Goal: Check status: Check status

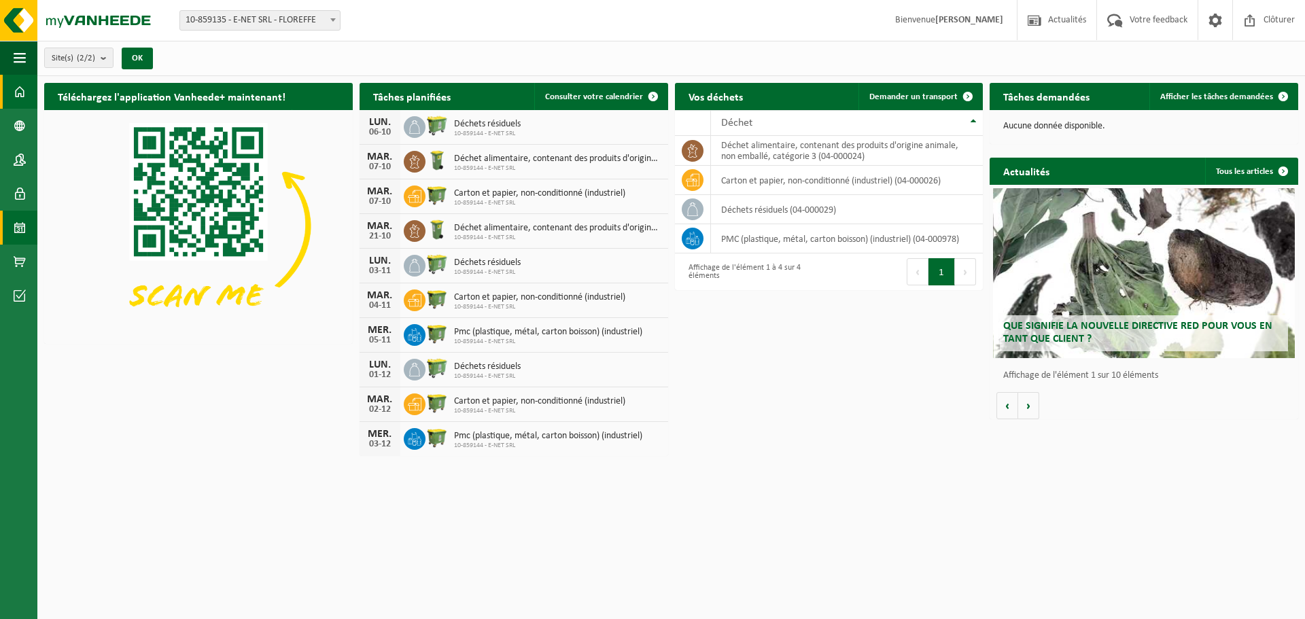
click at [11, 224] on link "Calendrier" at bounding box center [18, 228] width 37 height 34
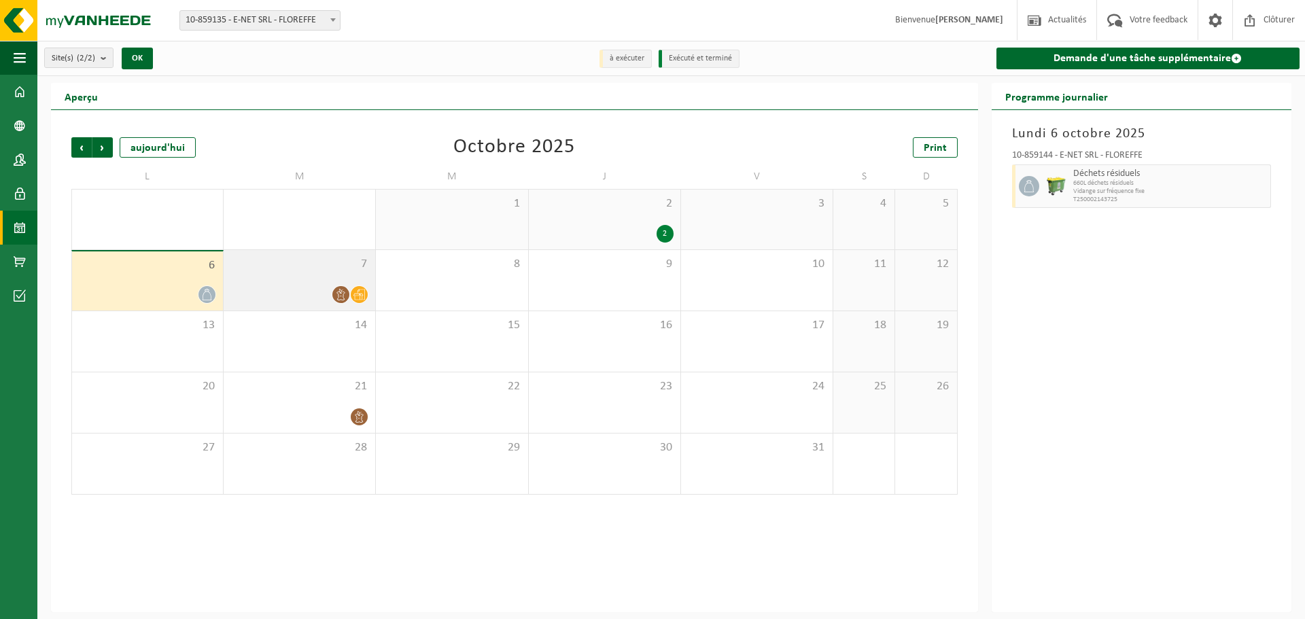
click at [362, 294] on icon at bounding box center [359, 295] width 12 height 12
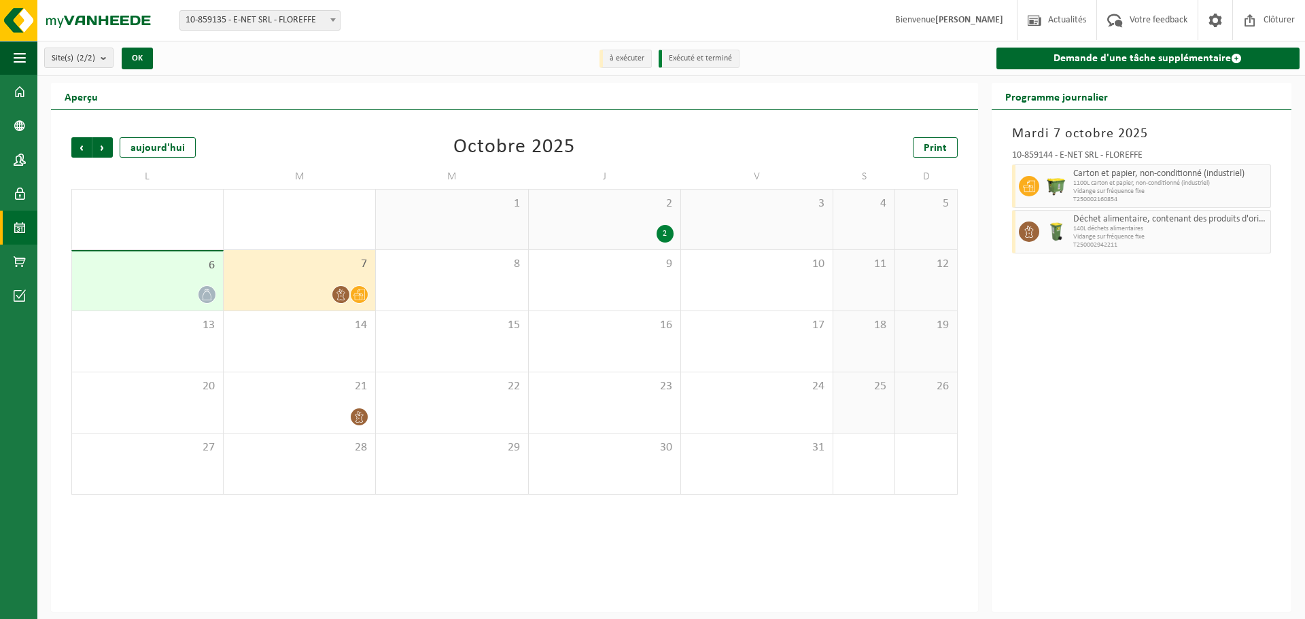
click at [217, 310] on td "6" at bounding box center [147, 280] width 152 height 61
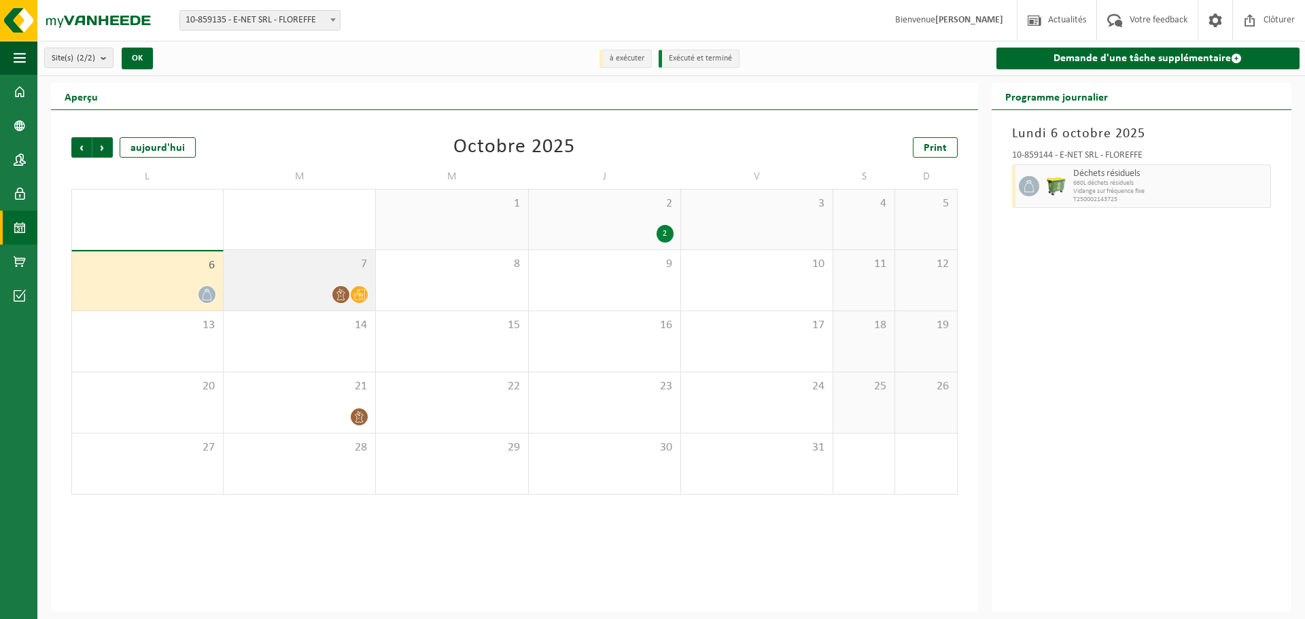
click at [355, 294] on icon at bounding box center [359, 294] width 12 height 11
